Goal: Task Accomplishment & Management: Manage account settings

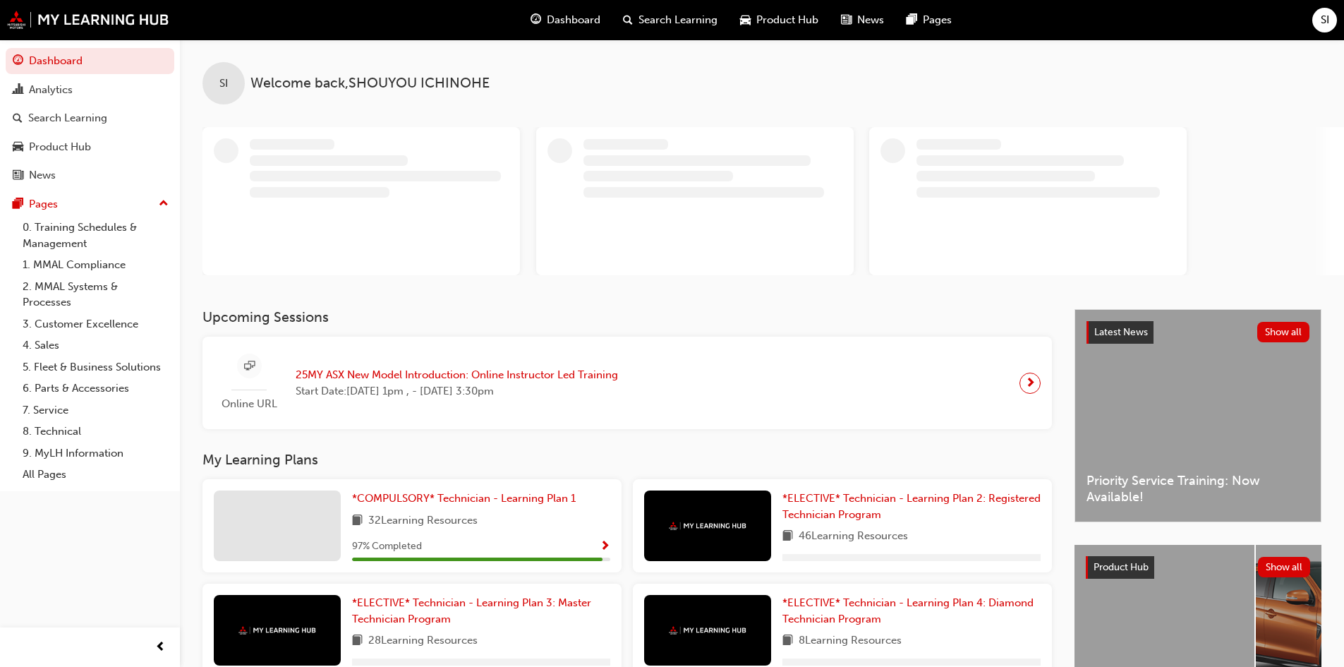
click at [1319, 27] on div "SI" at bounding box center [1324, 20] width 25 height 25
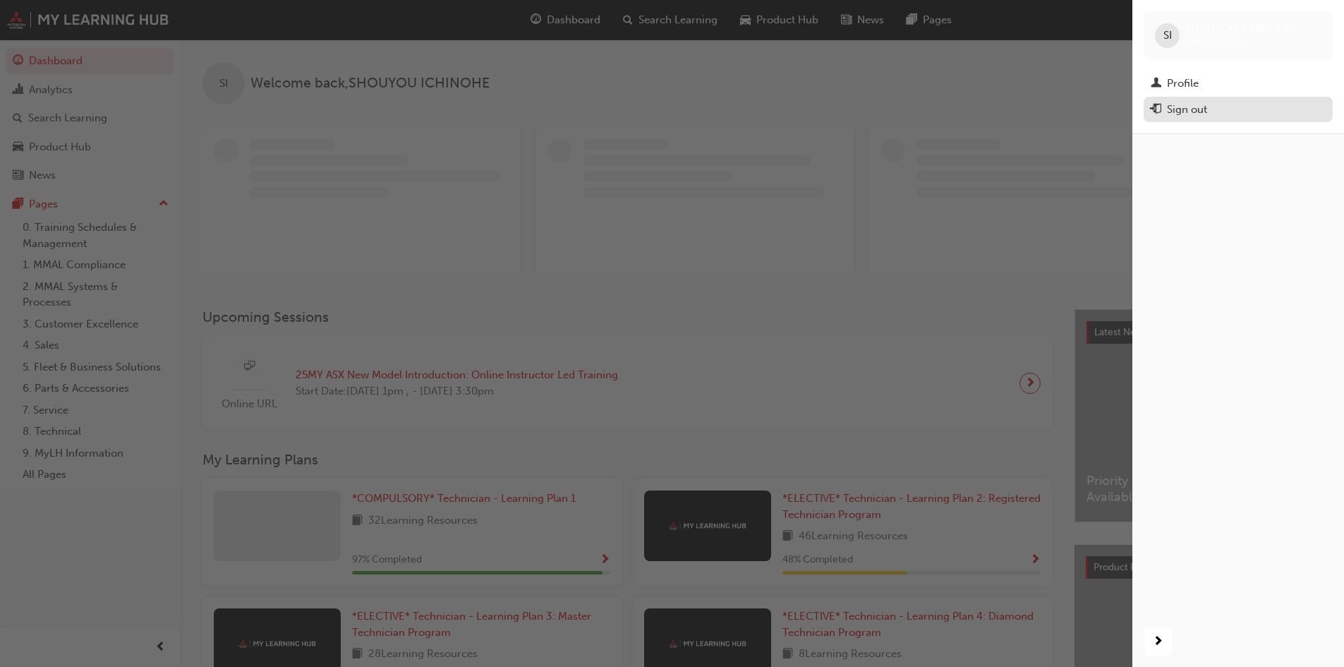
click at [1178, 111] on div "Sign out" at bounding box center [1187, 110] width 40 height 16
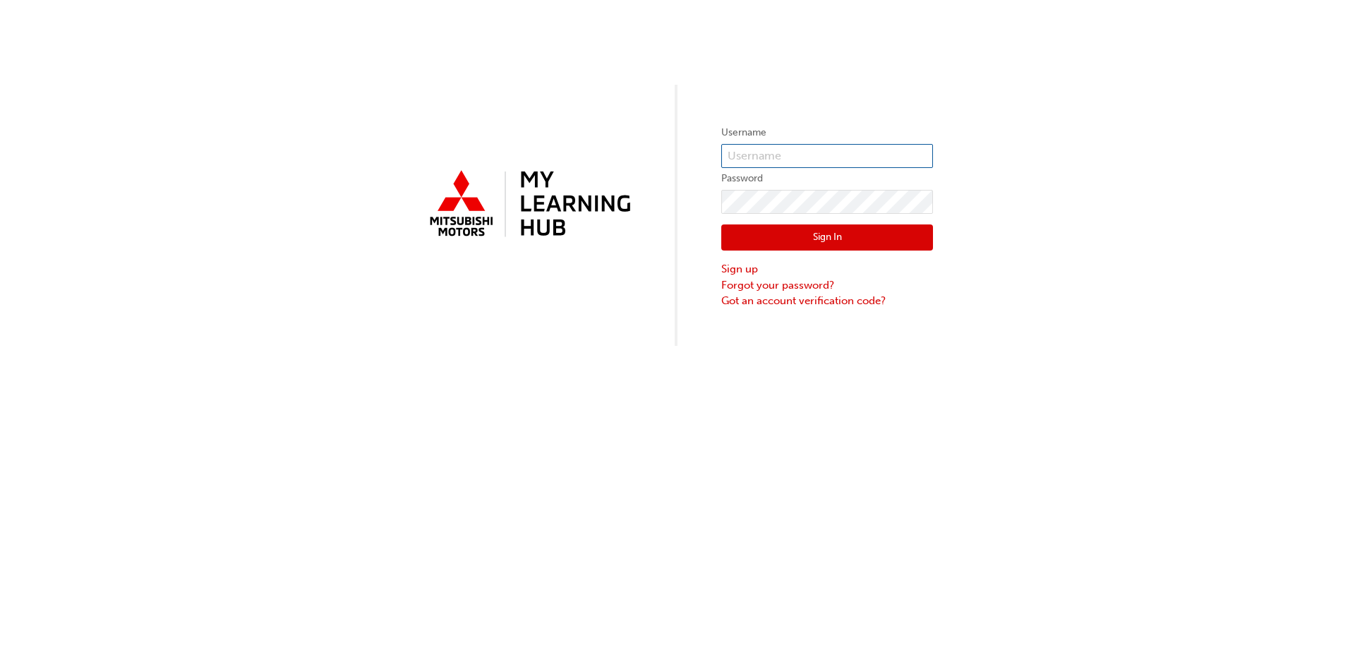
type input "0005820206"
click at [817, 152] on input "0005820206" at bounding box center [827, 156] width 212 height 24
drag, startPoint x: 817, startPoint y: 152, endPoint x: 668, endPoint y: 168, distance: 150.4
click at [668, 168] on div "Username 0005820206 Password Sign In Sign up Forgot your password? Got an accou…" at bounding box center [677, 173] width 1355 height 346
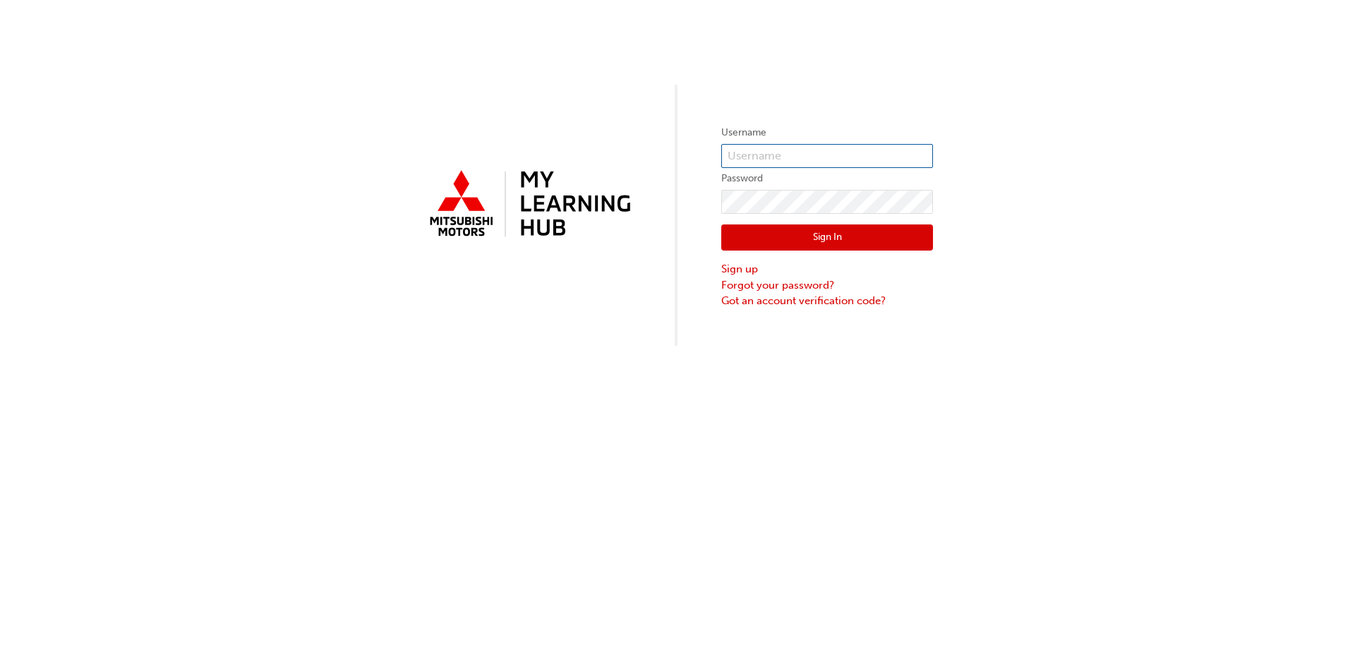
click at [811, 152] on input "text" at bounding box center [827, 156] width 212 height 24
click at [844, 492] on div "Username Password Sign In Sign up Forgot your password? Got an account verifica…" at bounding box center [677, 333] width 1355 height 667
